Goal: Transaction & Acquisition: Purchase product/service

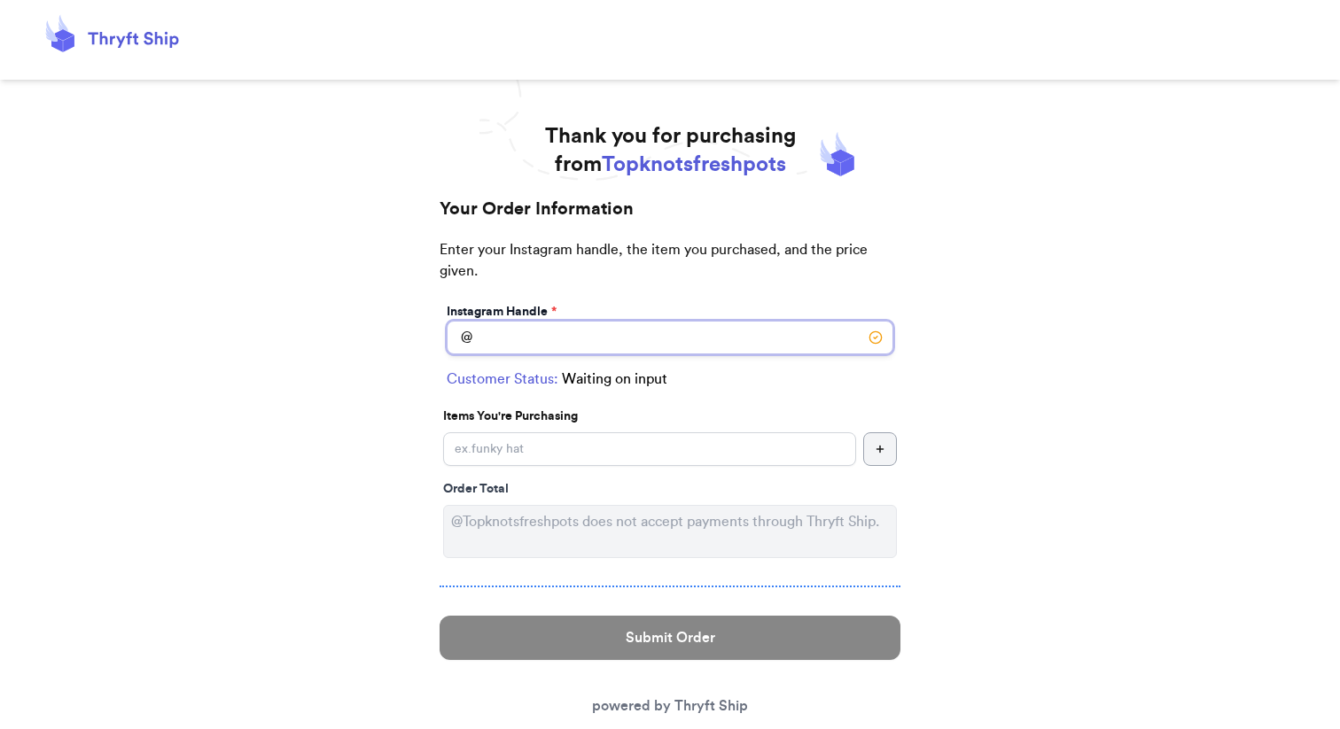
click at [587, 354] on input "Instagram Handle *" at bounding box center [670, 338] width 447 height 34
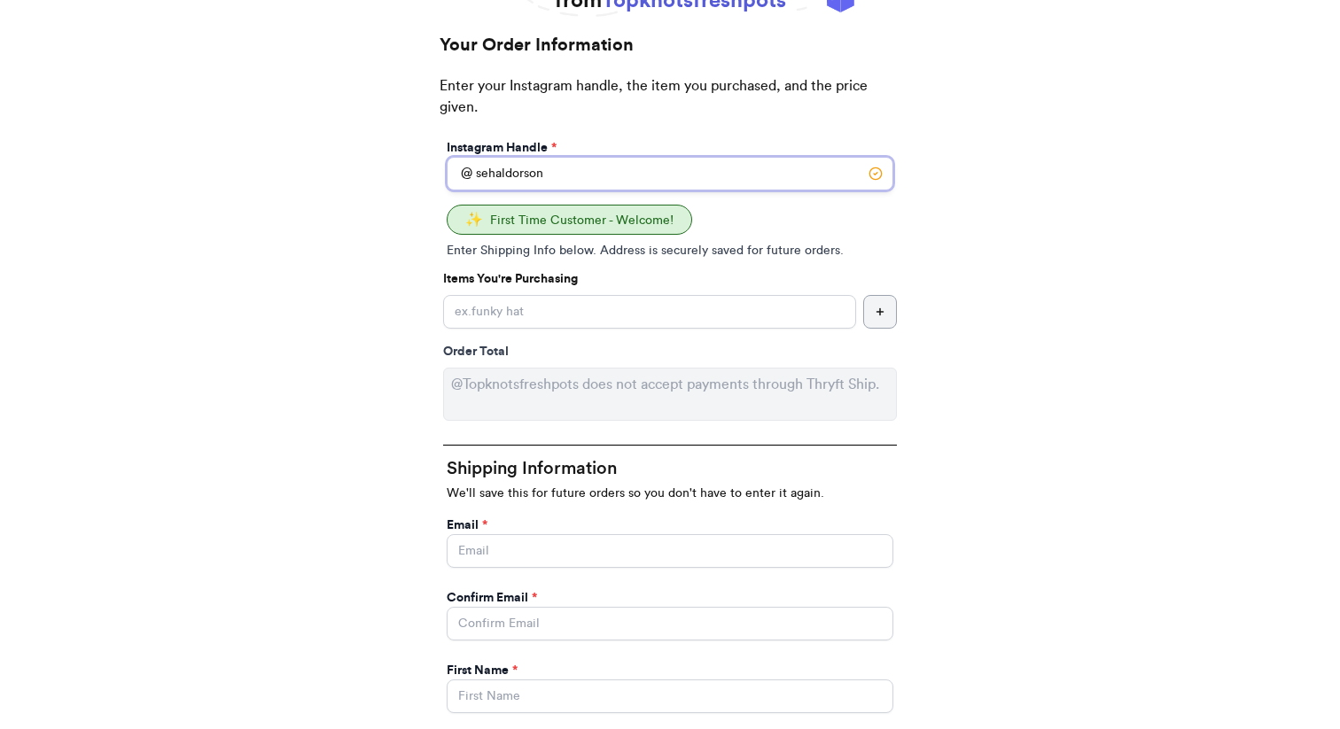
scroll to position [175, 0]
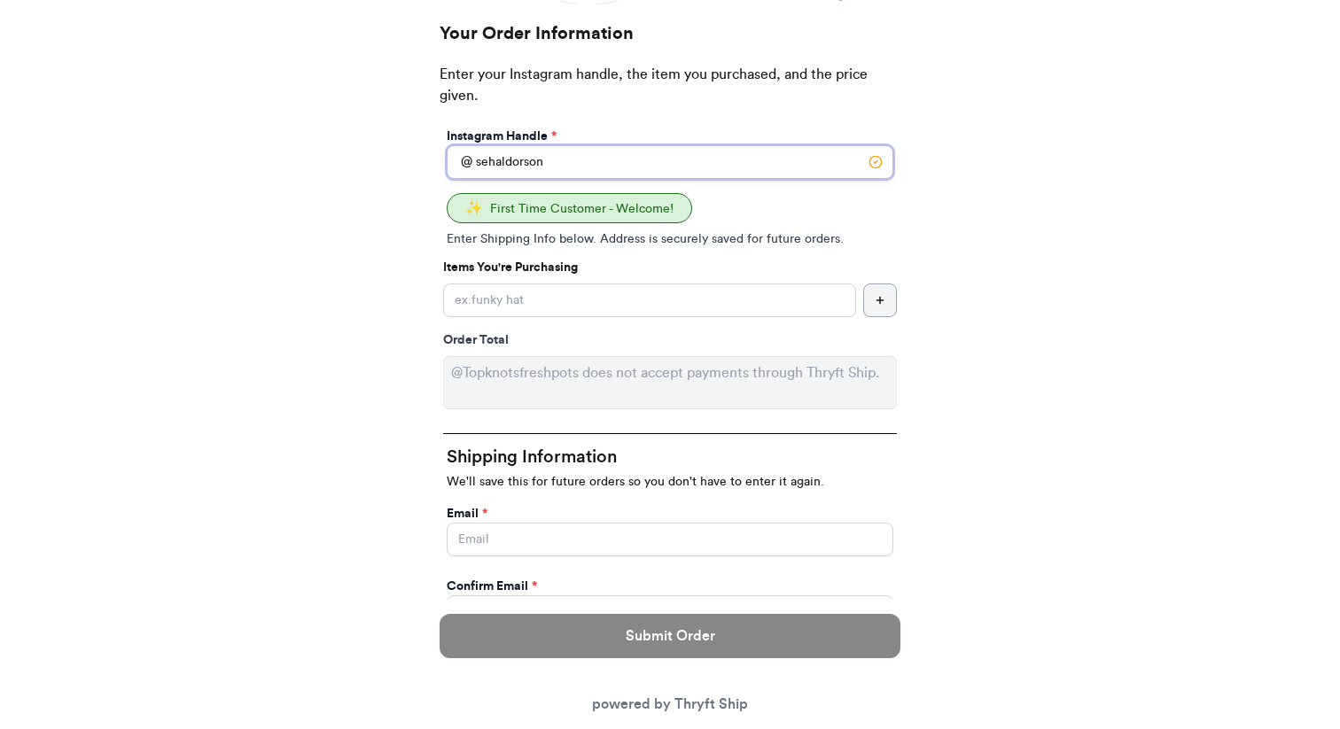
type input "sehaldorson"
click at [541, 317] on input "Instagram Handle *" at bounding box center [649, 301] width 413 height 34
click at [875, 306] on icon "button" at bounding box center [880, 300] width 11 height 11
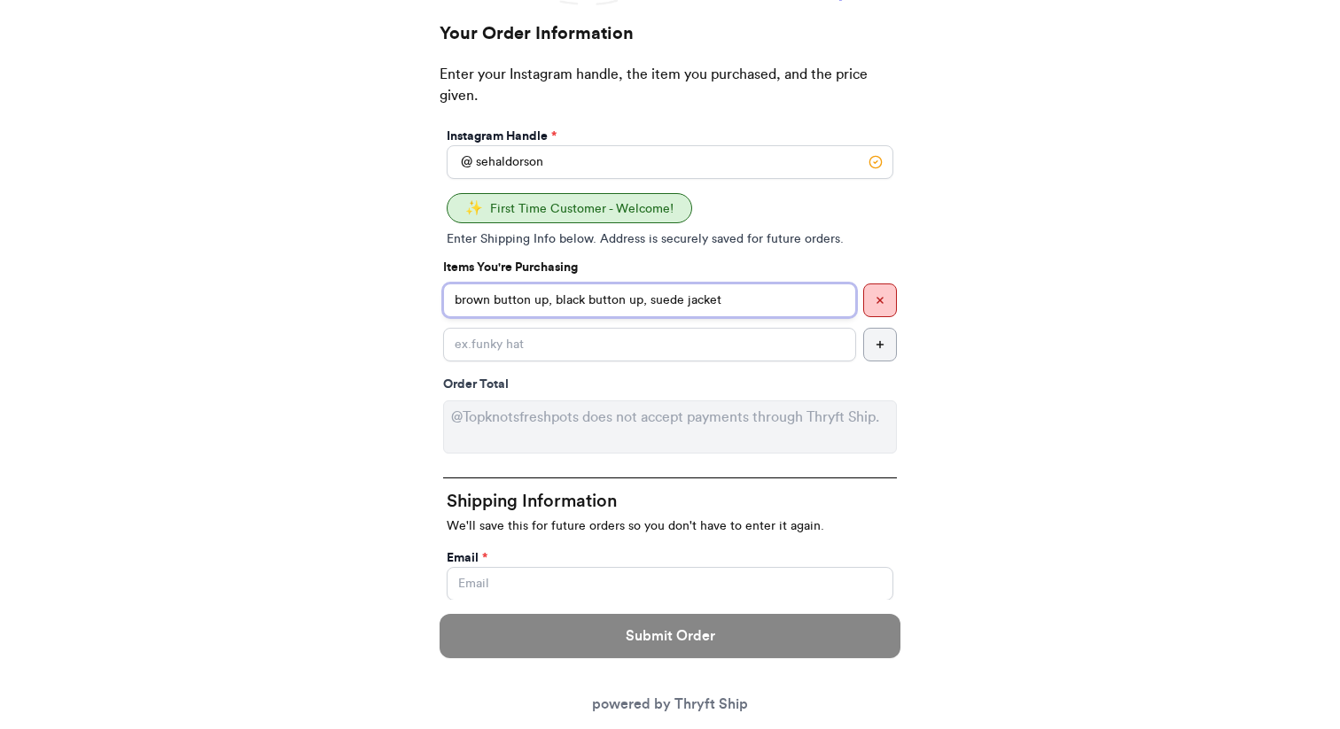
drag, startPoint x: 707, startPoint y: 438, endPoint x: 593, endPoint y: 436, distance: 114.3
click at [593, 317] on input "brown button up, black button up, suede jacket" at bounding box center [649, 301] width 413 height 34
type input "brown button up, suede jacket"
click at [521, 362] on input "Instagram Handle *" at bounding box center [649, 345] width 413 height 34
paste input "black button up,"
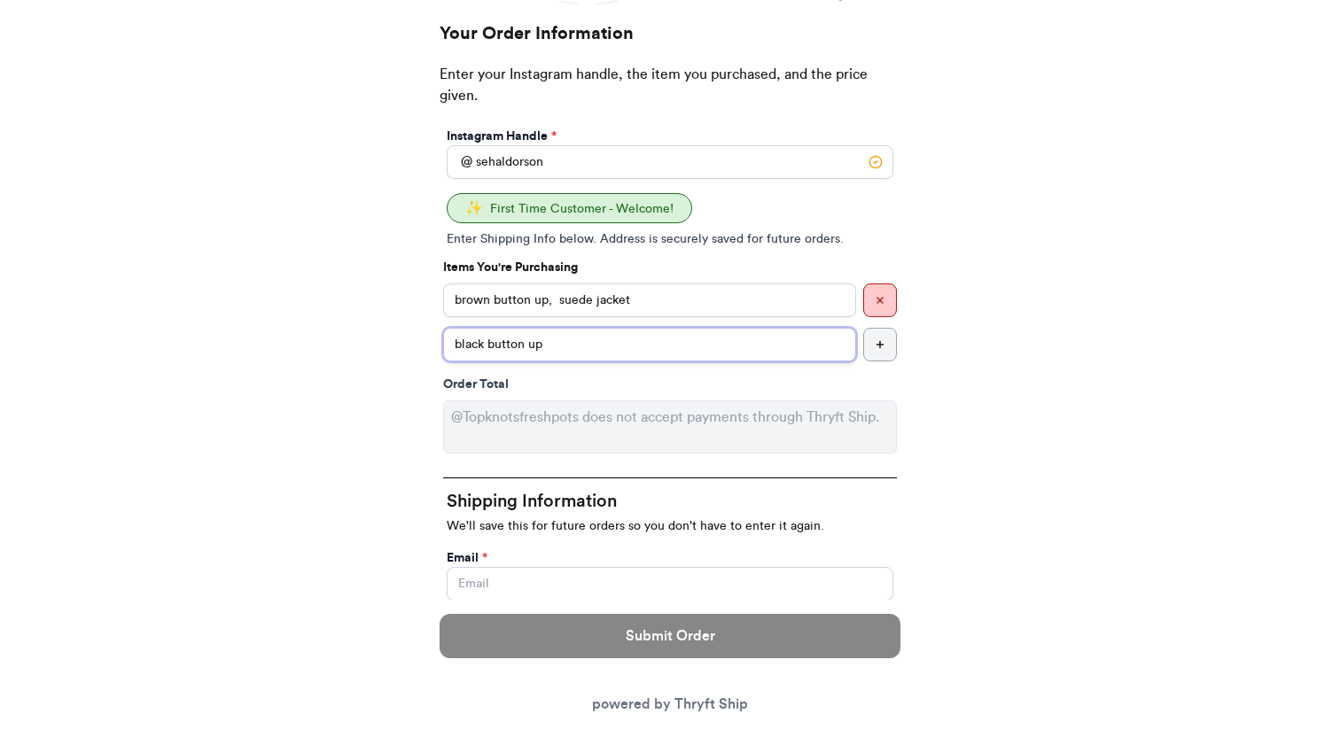
type input "black button up"
click at [589, 317] on input "brown button up, suede jacket" at bounding box center [649, 301] width 413 height 34
drag, startPoint x: 694, startPoint y: 438, endPoint x: 590, endPoint y: 435, distance: 103.7
click at [590, 317] on input "brown button up suede jacket" at bounding box center [649, 301] width 413 height 34
type input "brown button up"
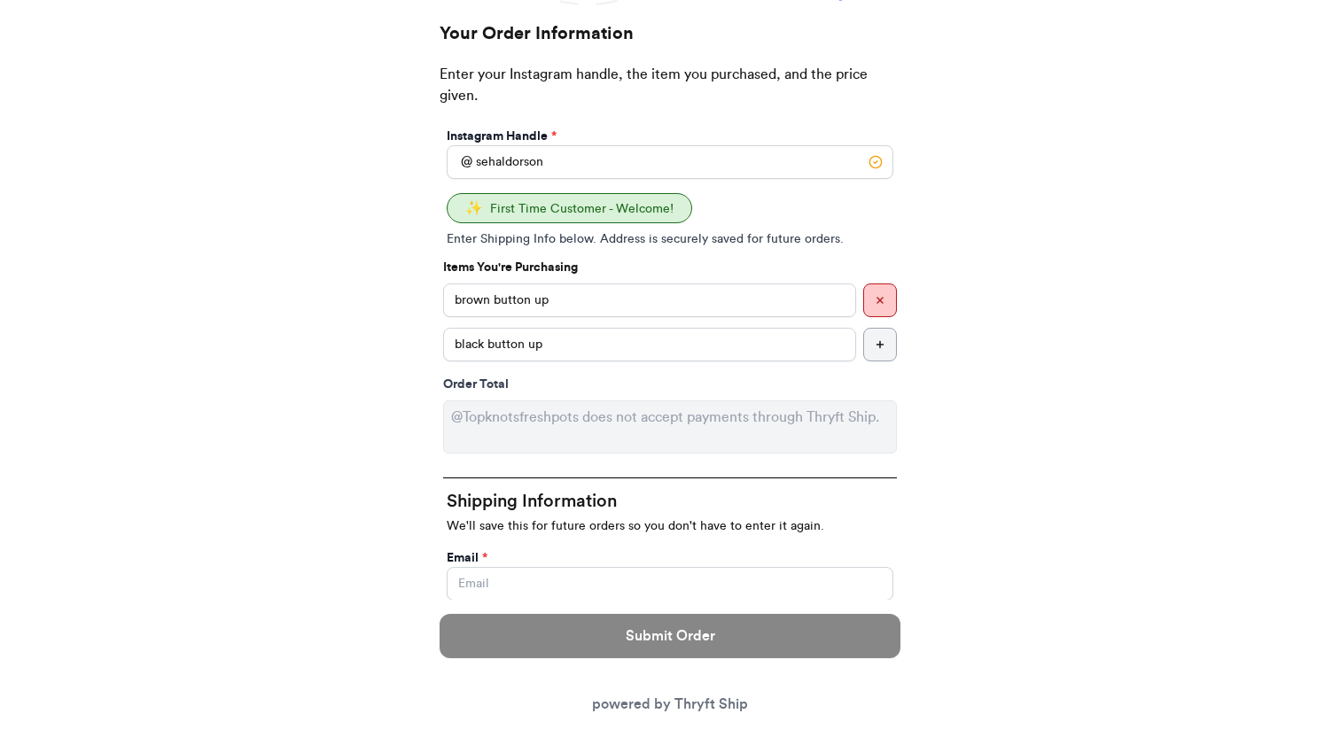
click at [865, 362] on button "button" at bounding box center [880, 345] width 34 height 34
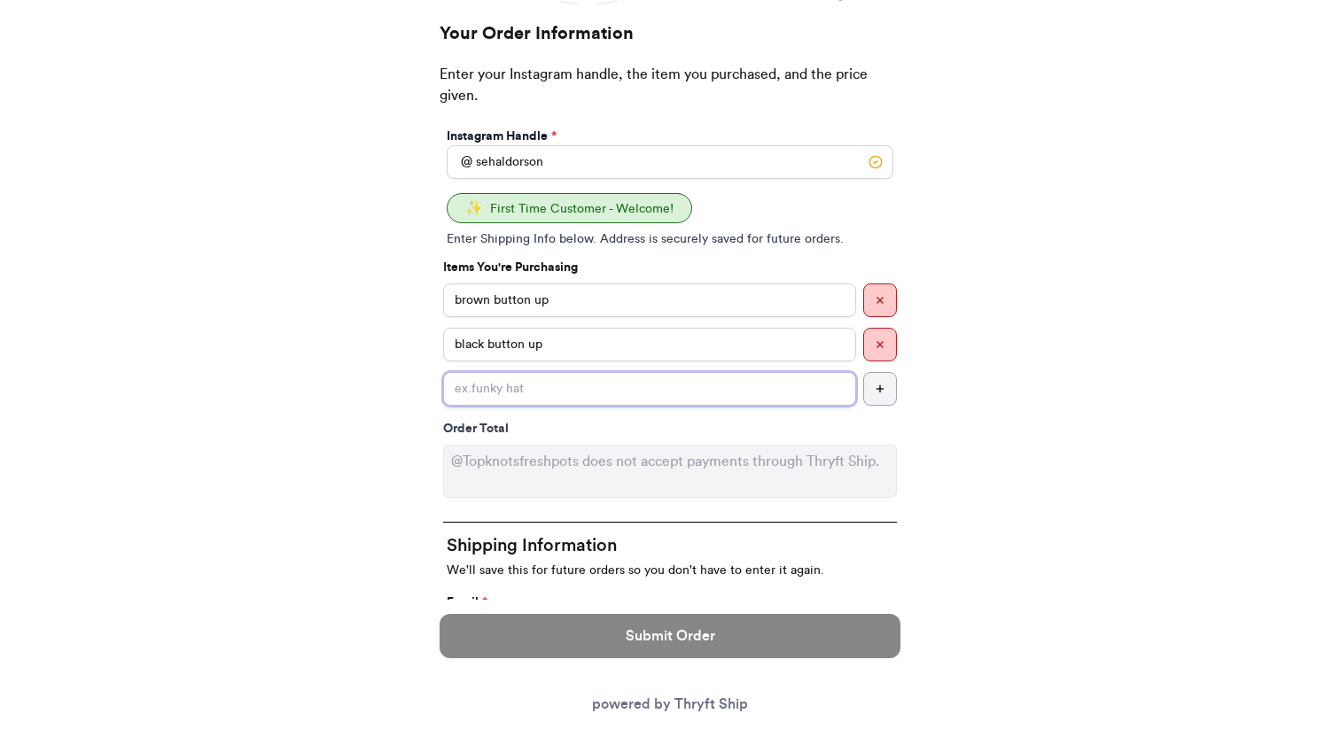
click at [606, 406] on input "Instagram Handle *" at bounding box center [649, 389] width 413 height 34
paste input "suede jacket"
type input "suede jacket"
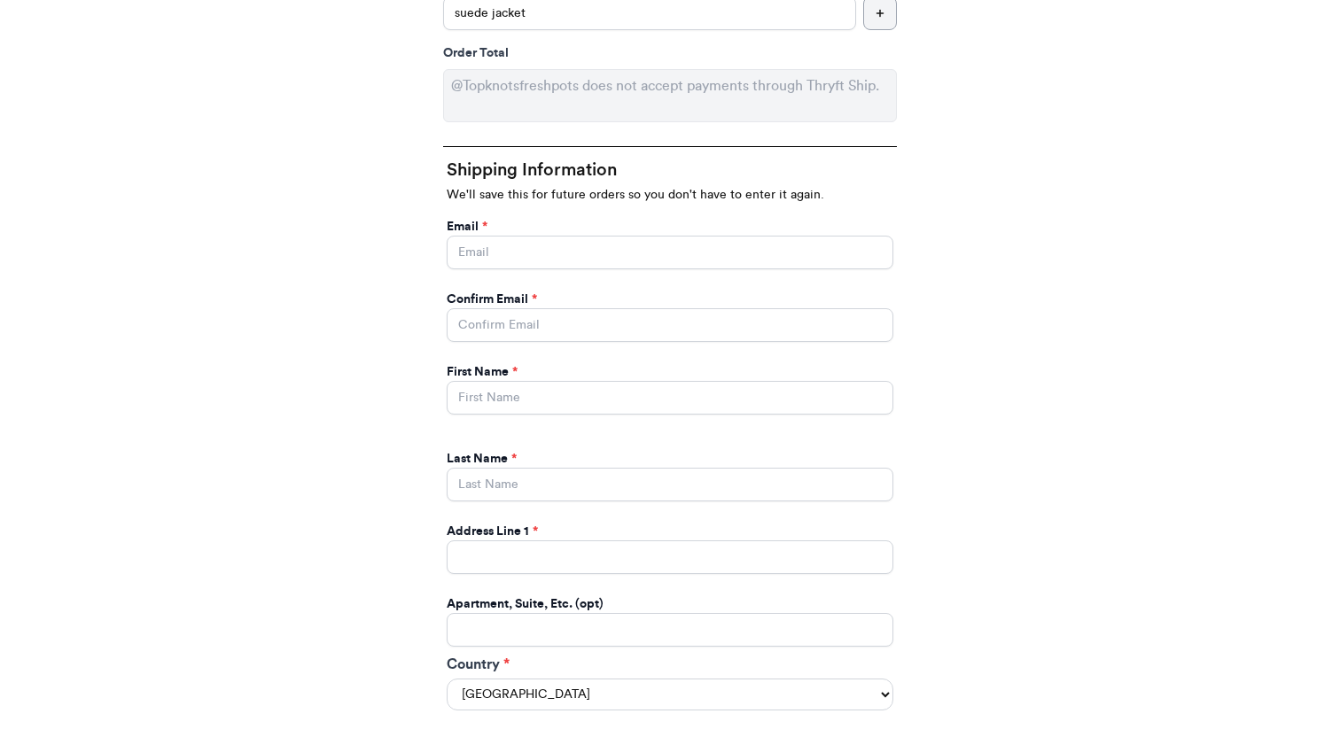
scroll to position [573, 0]
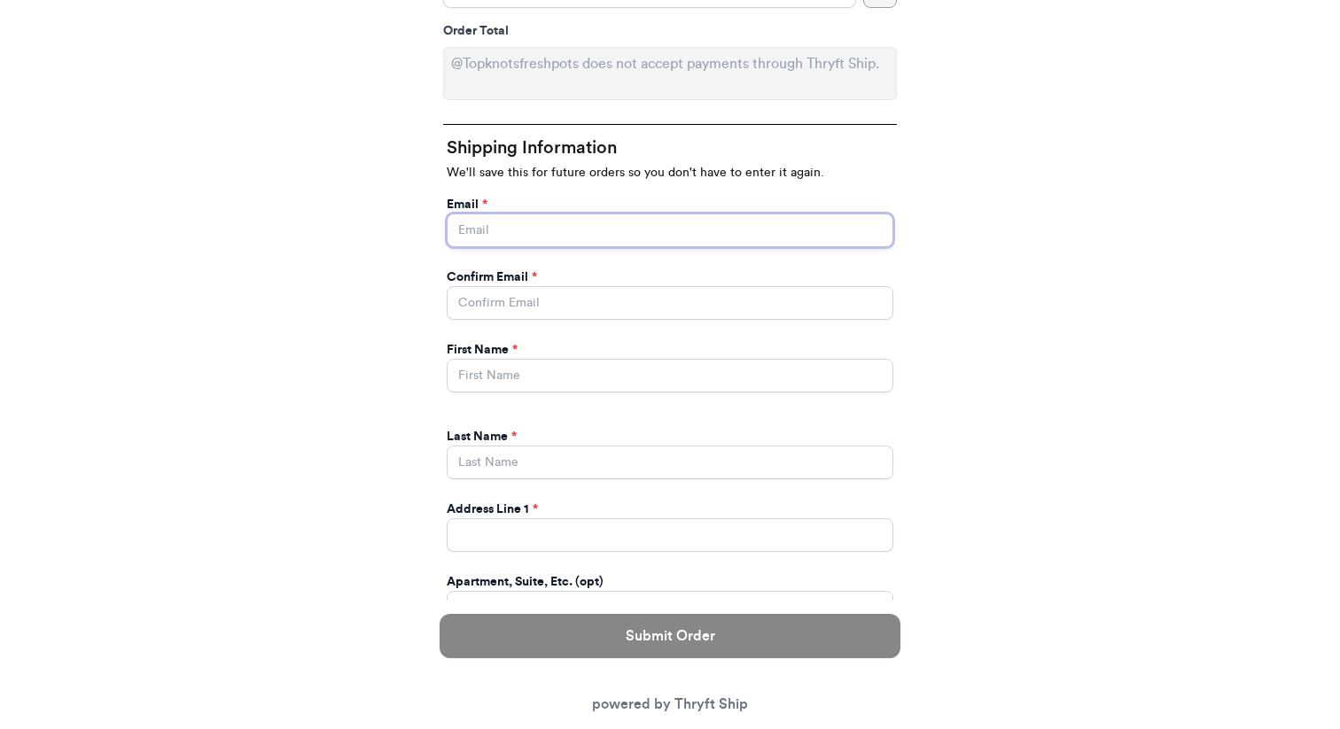
click at [635, 247] on input "Instagram Handle *" at bounding box center [670, 231] width 447 height 34
type input "[EMAIL_ADDRESS][DOMAIN_NAME]"
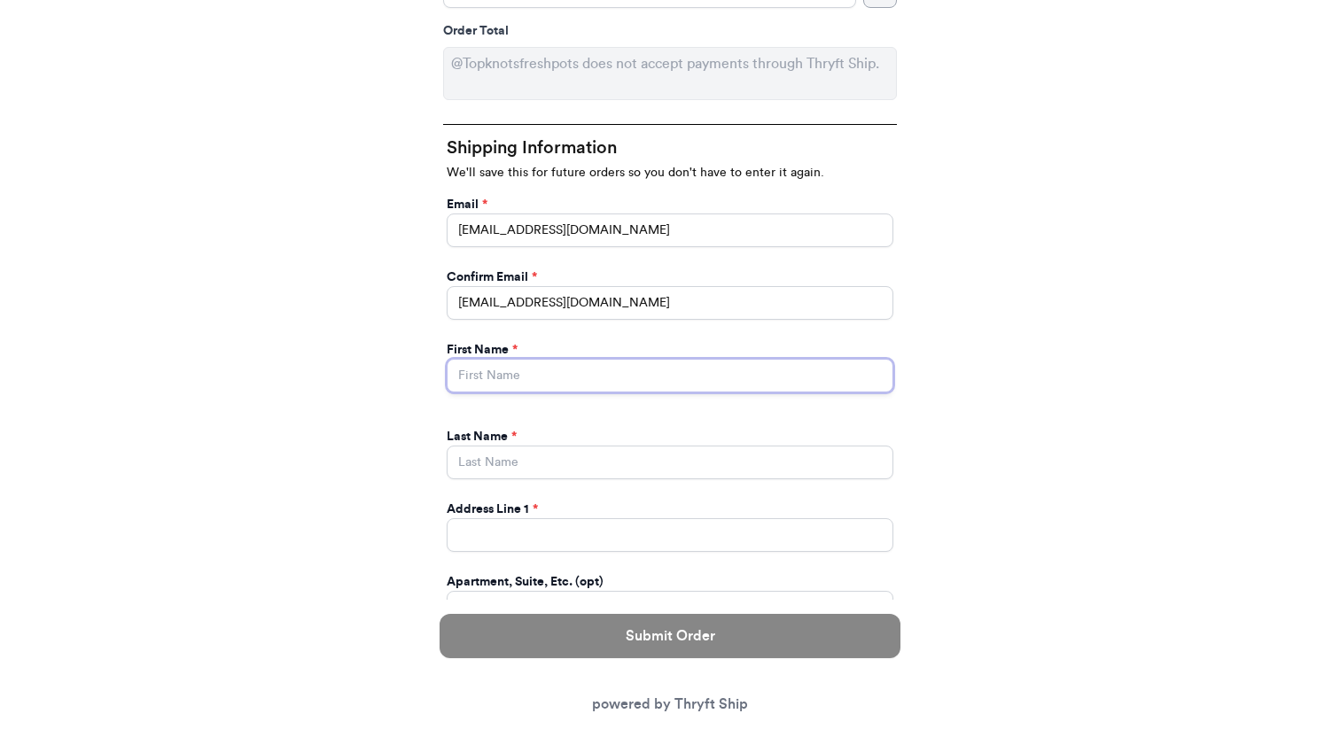
type input "[PERSON_NAME]"
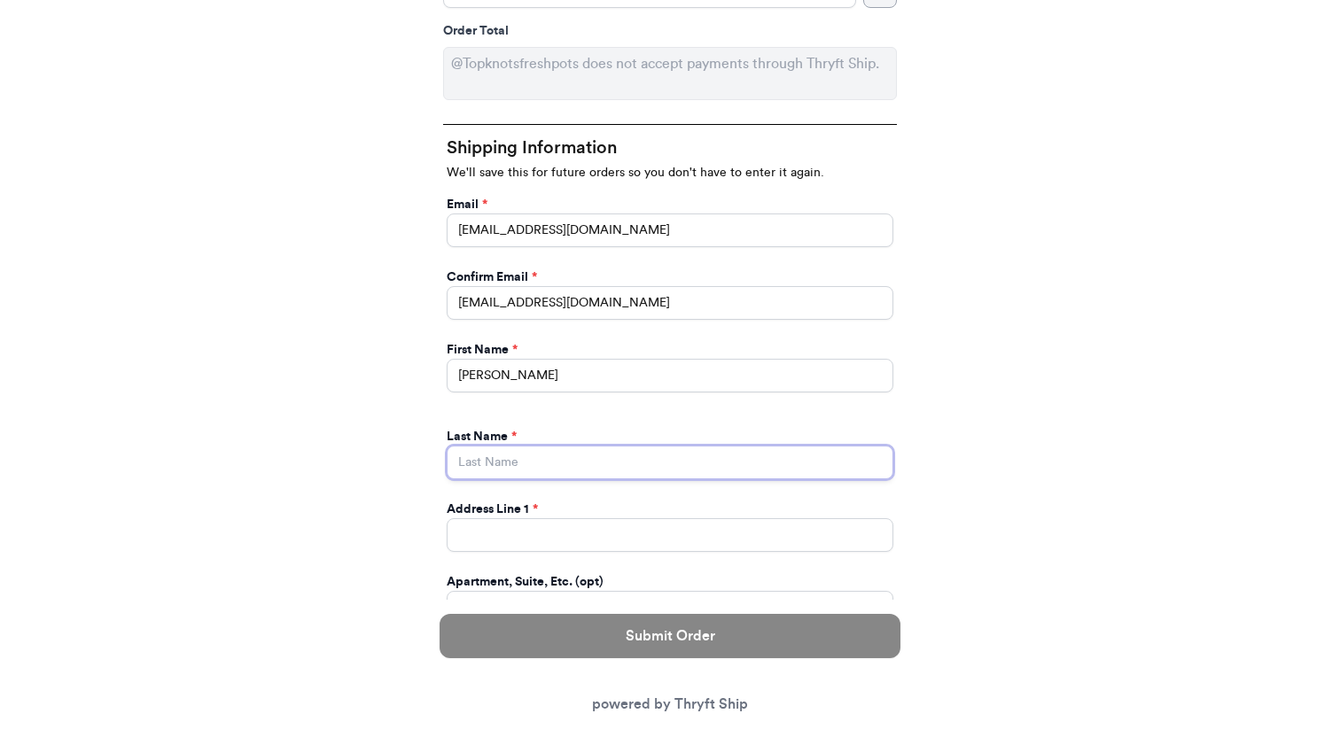
type input "[PERSON_NAME]"
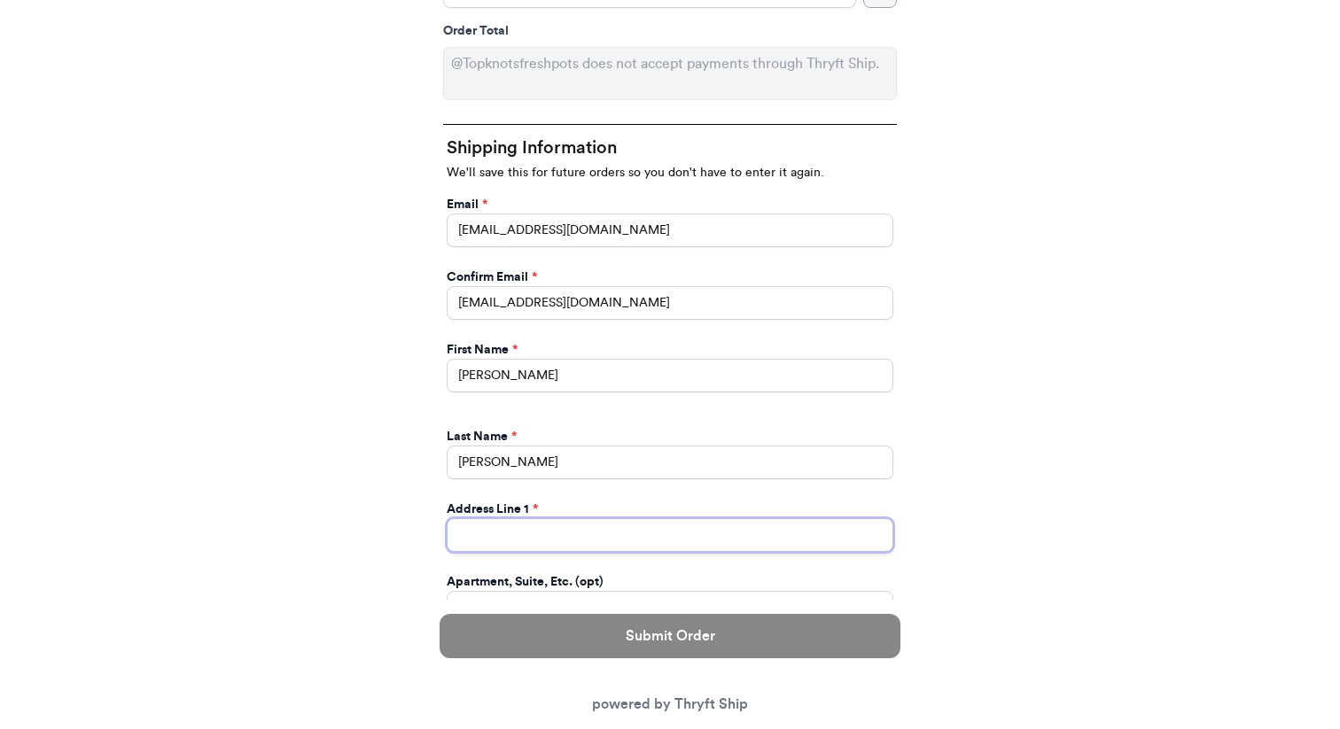
type input "[STREET_ADDRESS]"
select select "WI"
type input "GLENDALE"
type input "53217-3723"
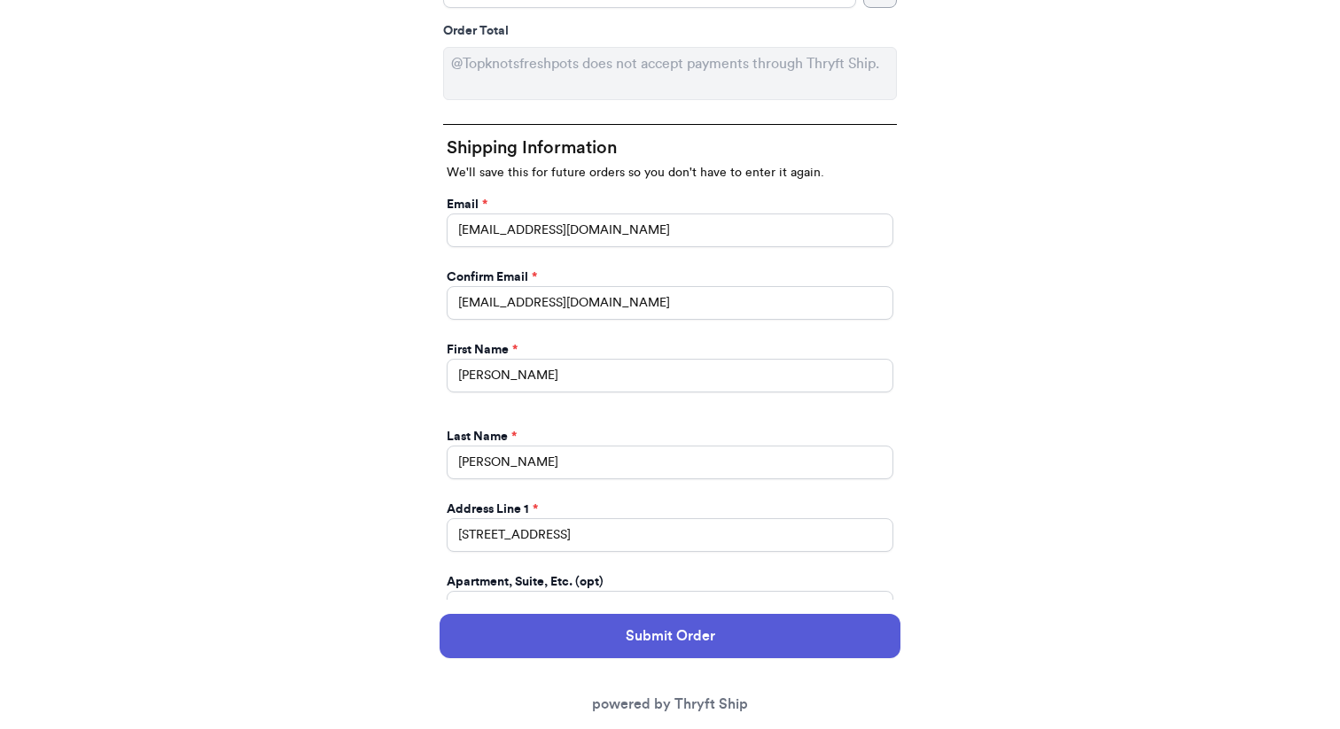
click at [1065, 247] on div "Thank you for purchasing from Topknotsfreshpots Your Order Information Enter yo…" at bounding box center [670, 408] width 1340 height 1719
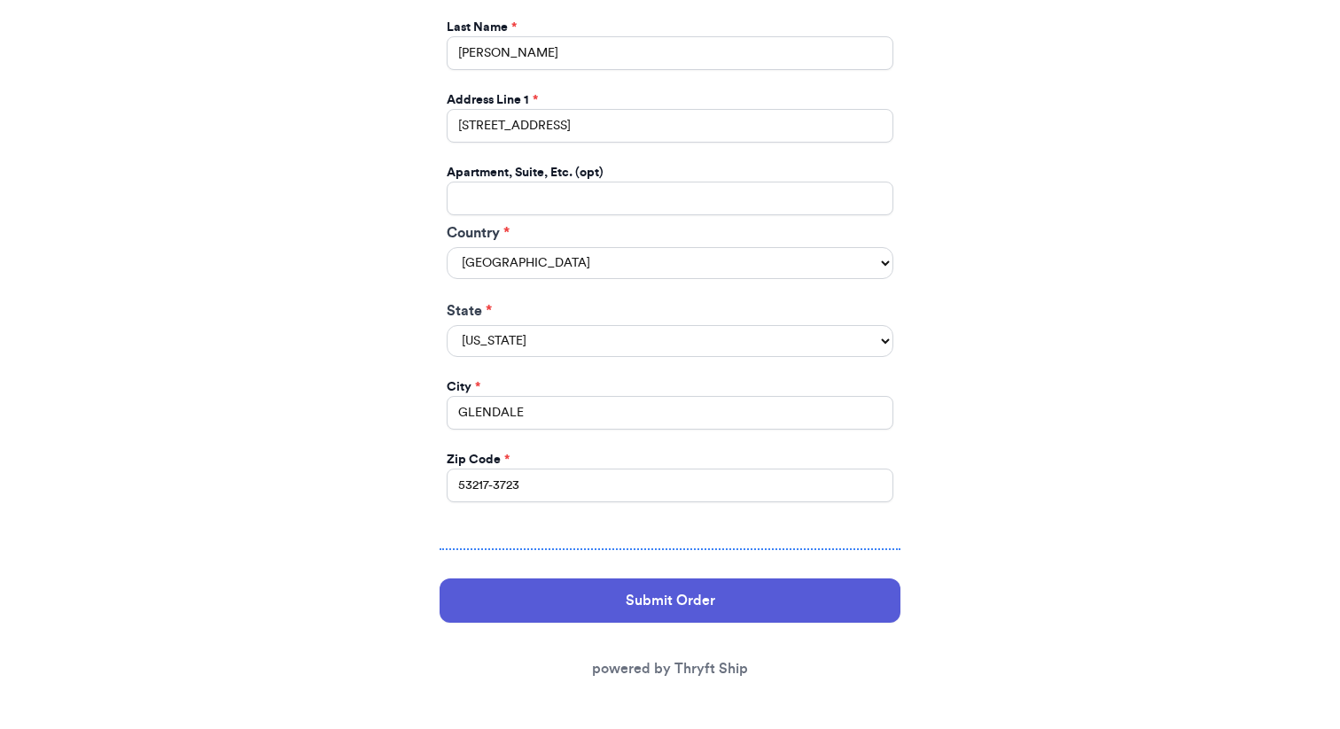
scroll to position [1258, 0]
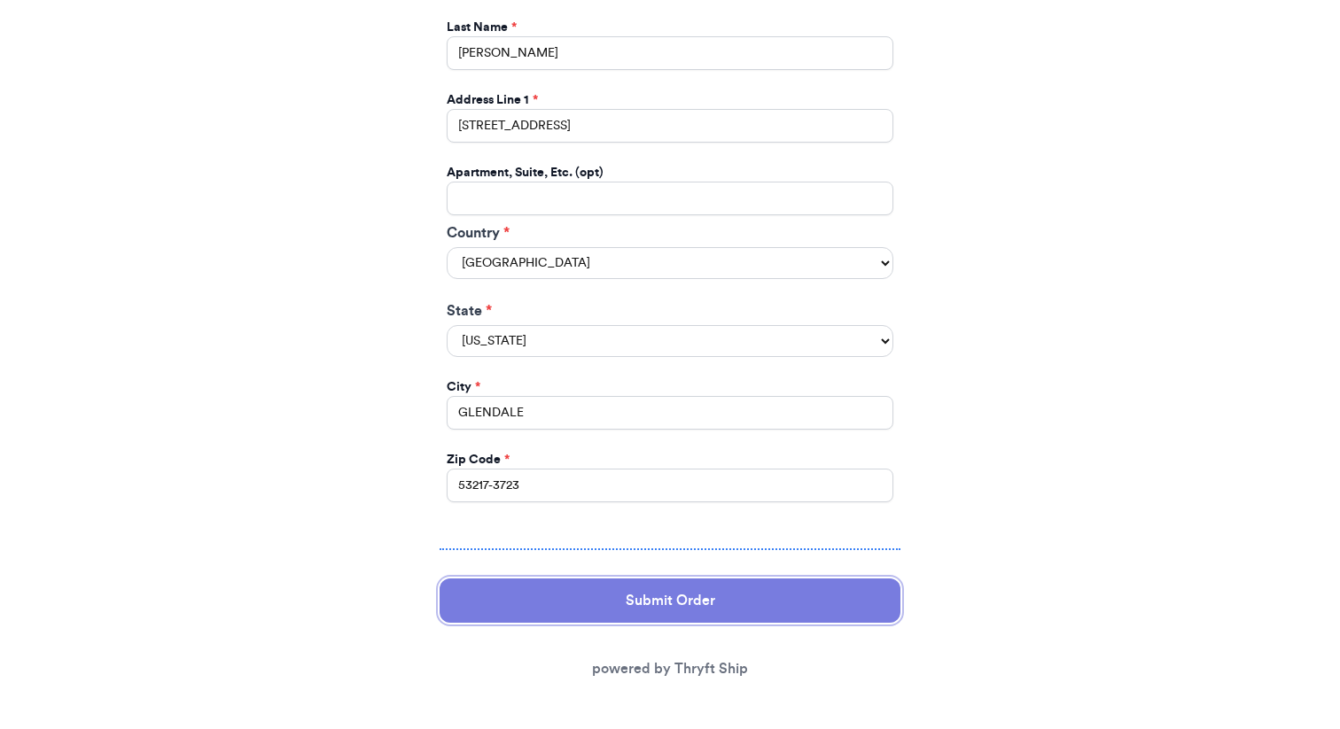
click at [637, 579] on button "Submit Order" at bounding box center [670, 601] width 461 height 44
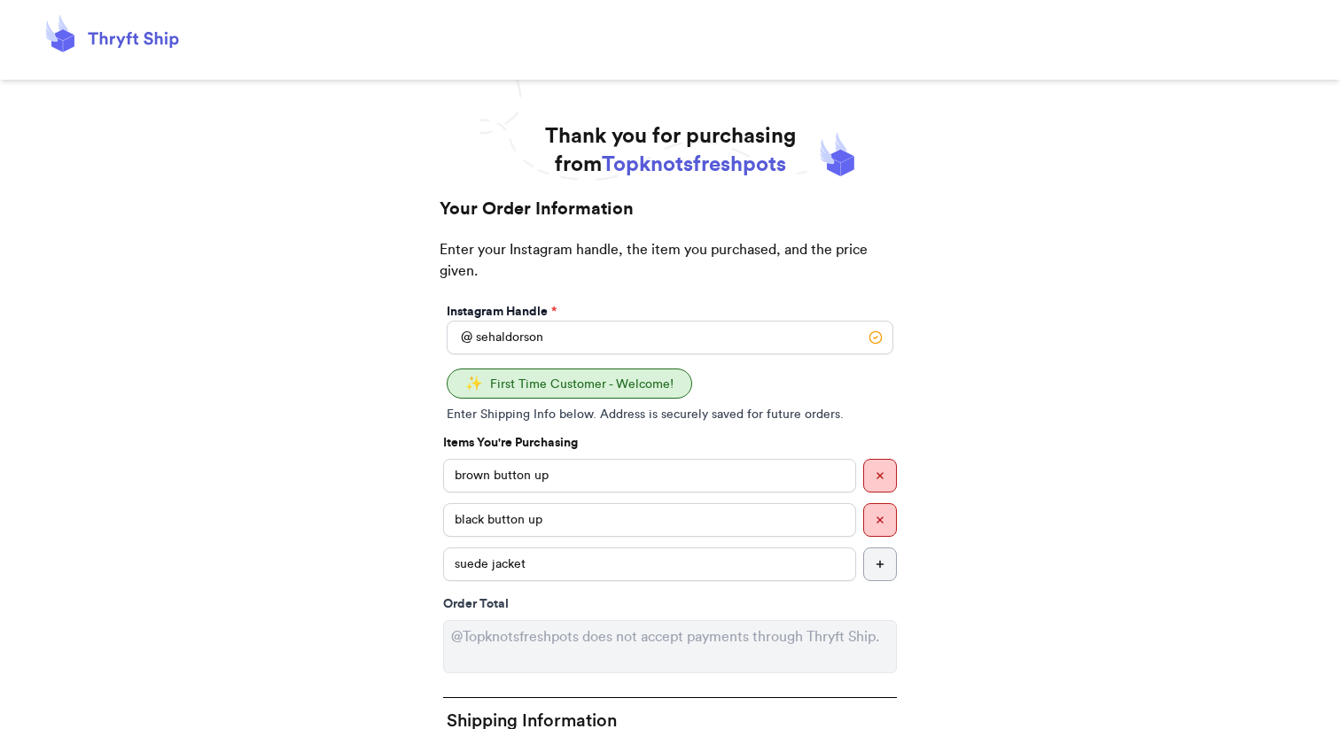
select select "WI"
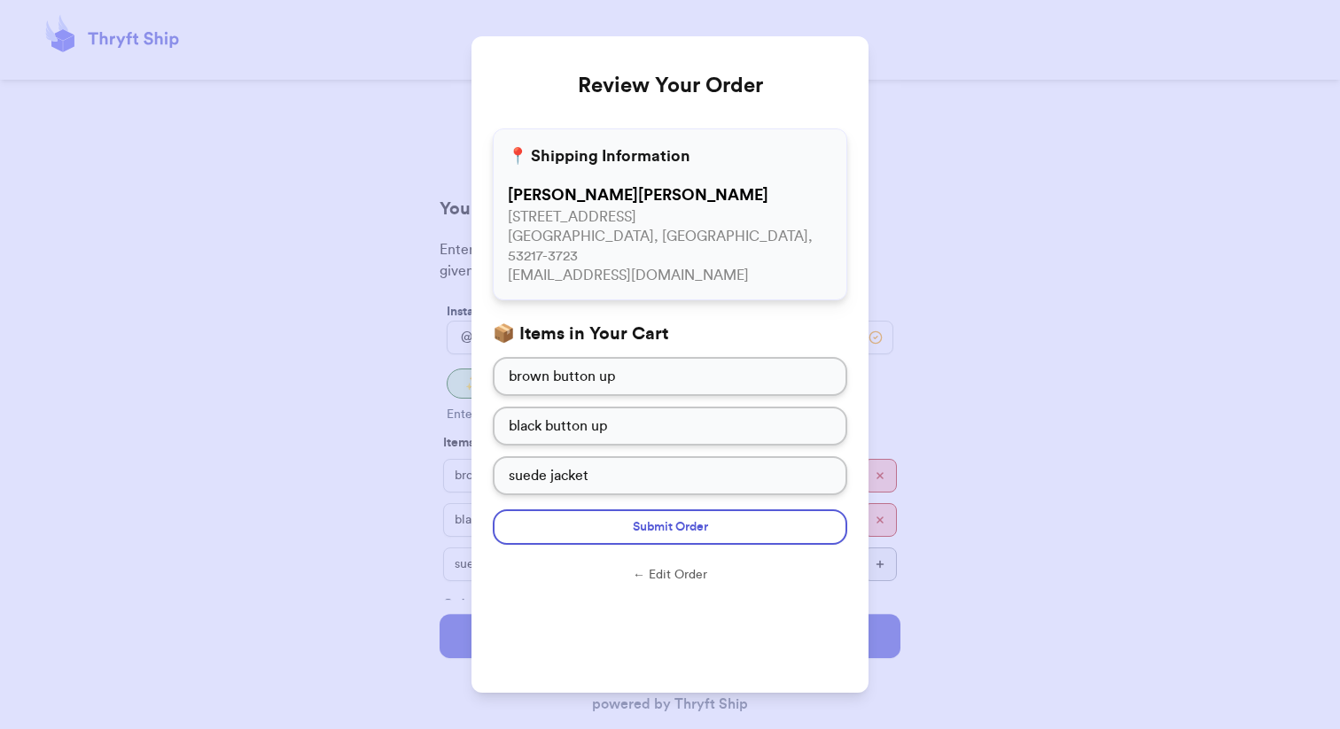
scroll to position [27, 0]
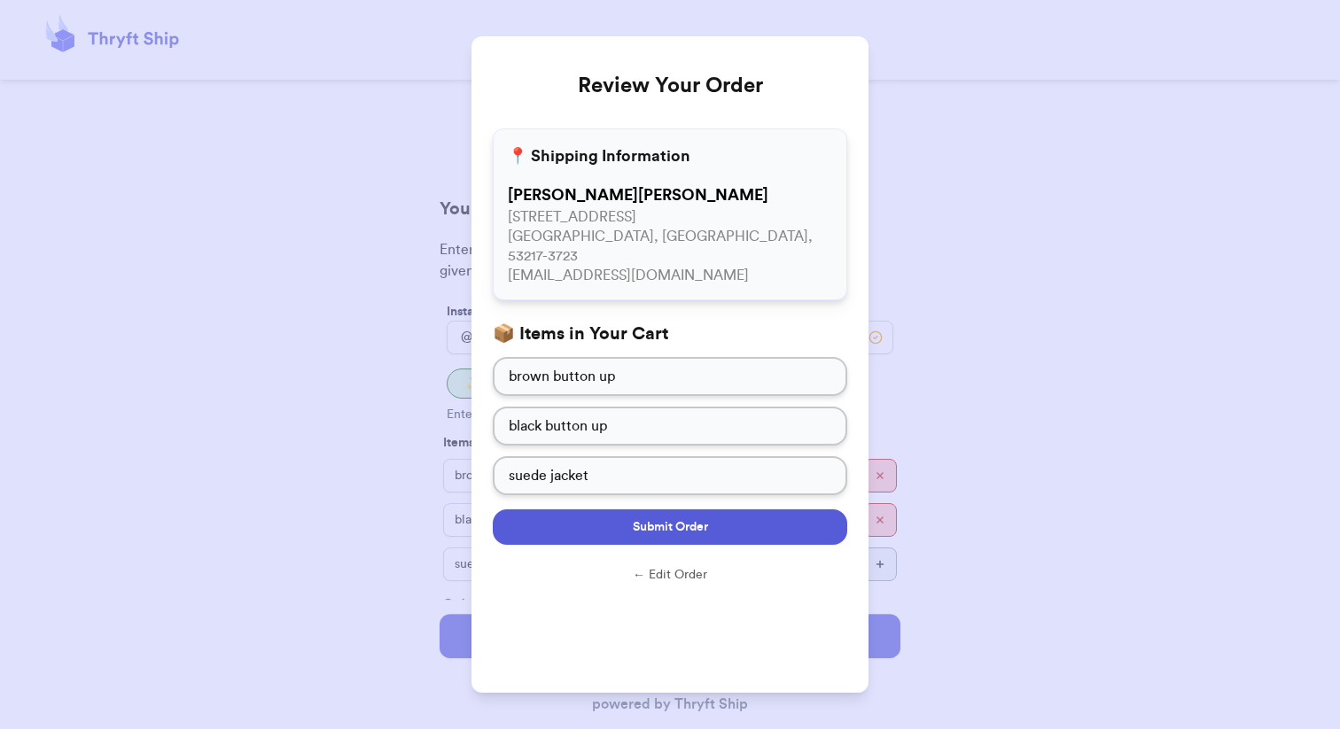
click at [724, 545] on button "Submit Order" at bounding box center [670, 527] width 354 height 35
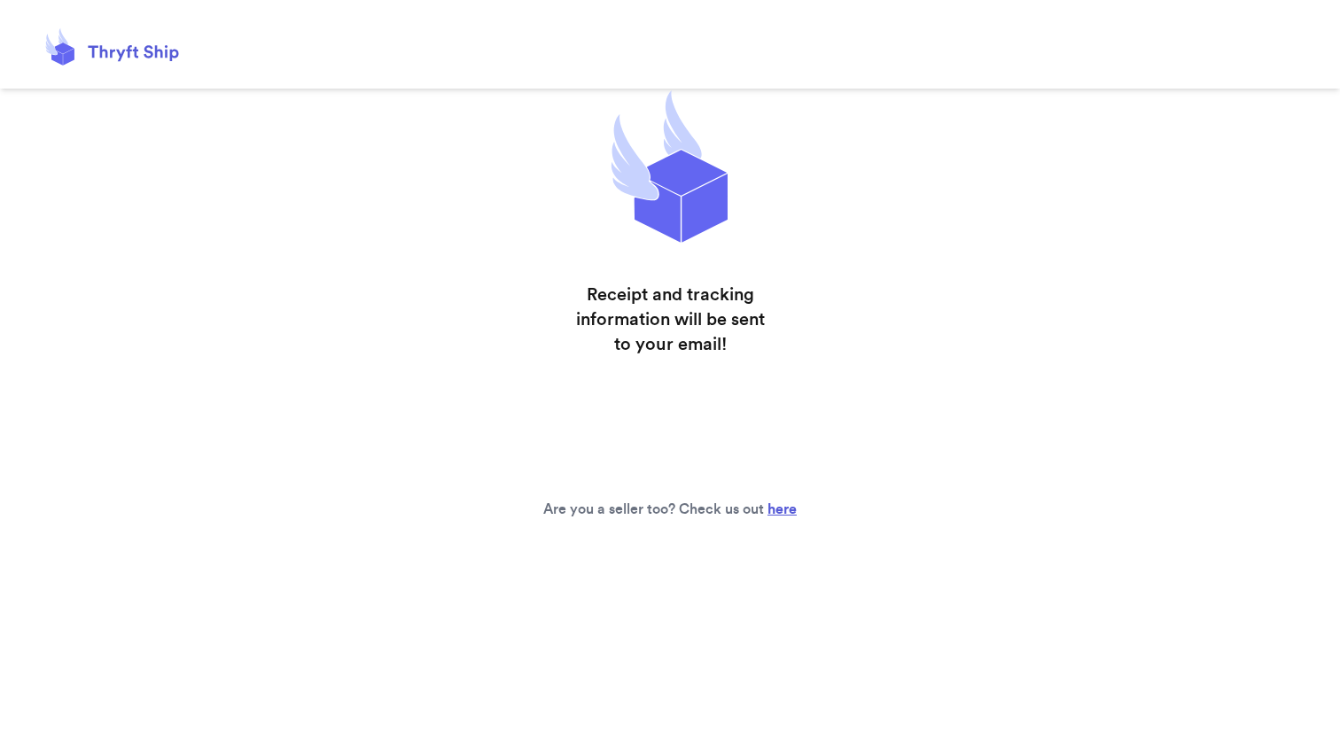
scroll to position [0, 0]
